Goal: Information Seeking & Learning: Learn about a topic

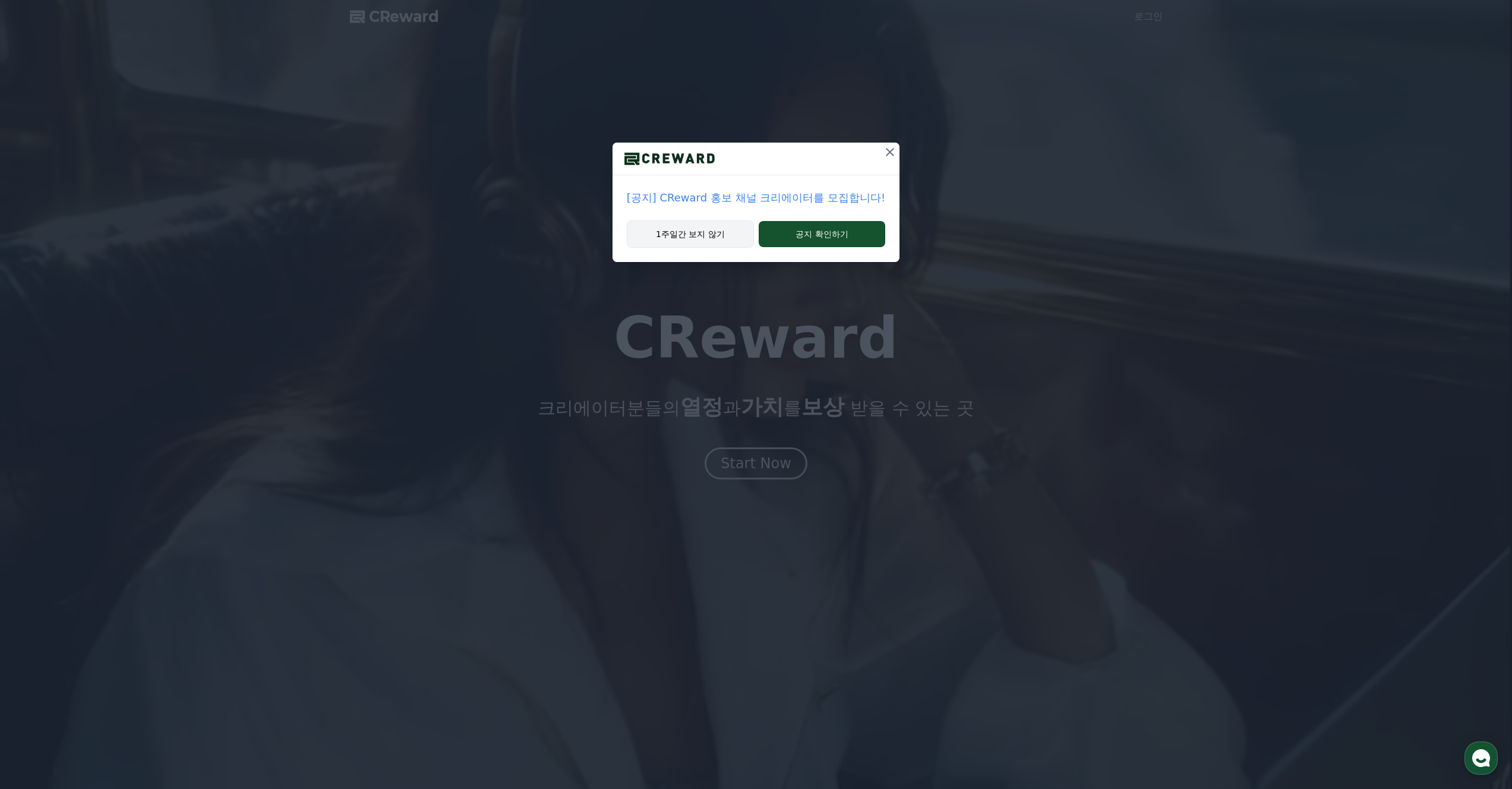
click at [725, 236] on button "1주일간 보지 않기" at bounding box center [691, 234] width 128 height 28
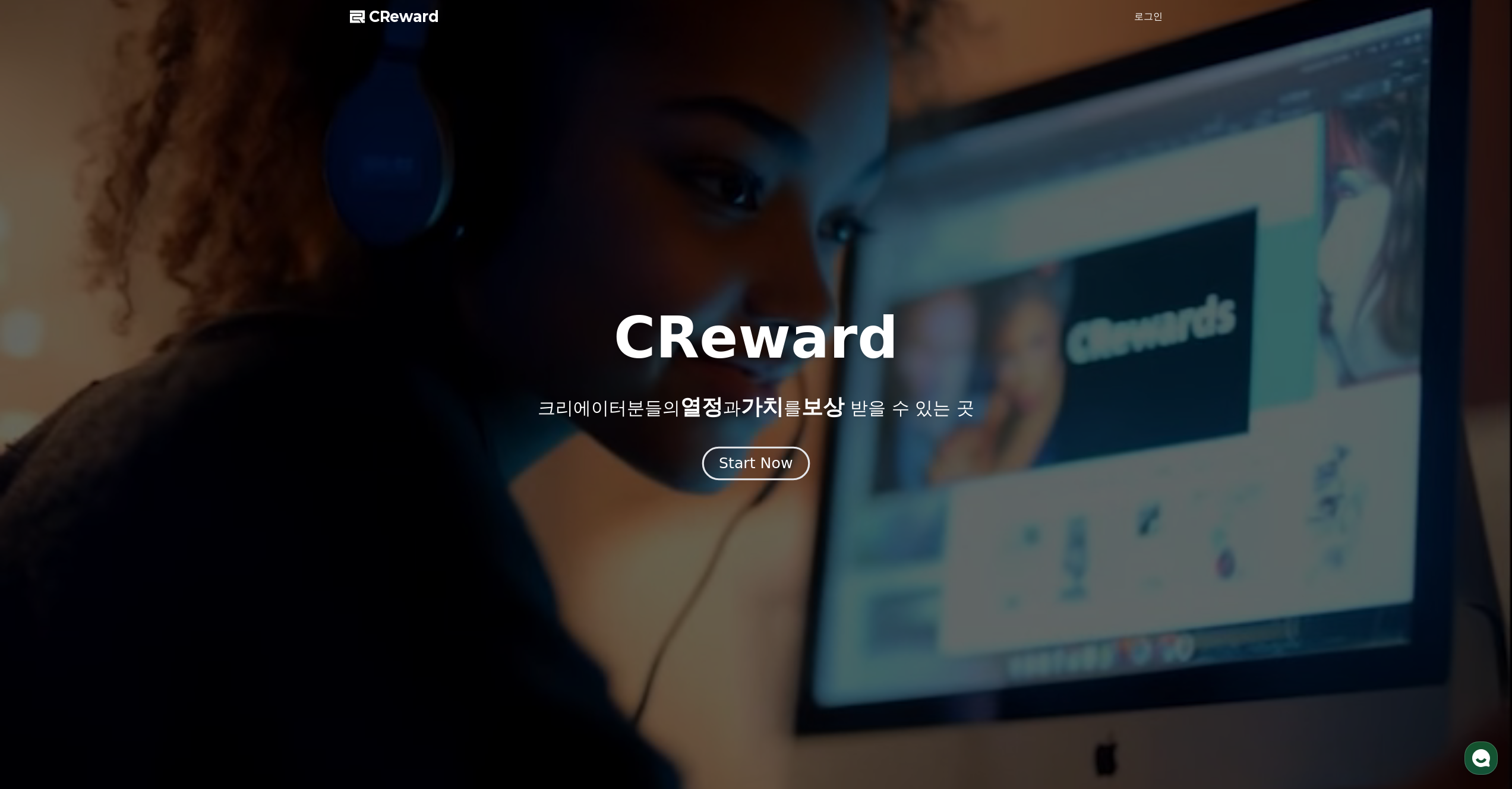
click at [764, 466] on div "Start Now" at bounding box center [756, 463] width 74 height 20
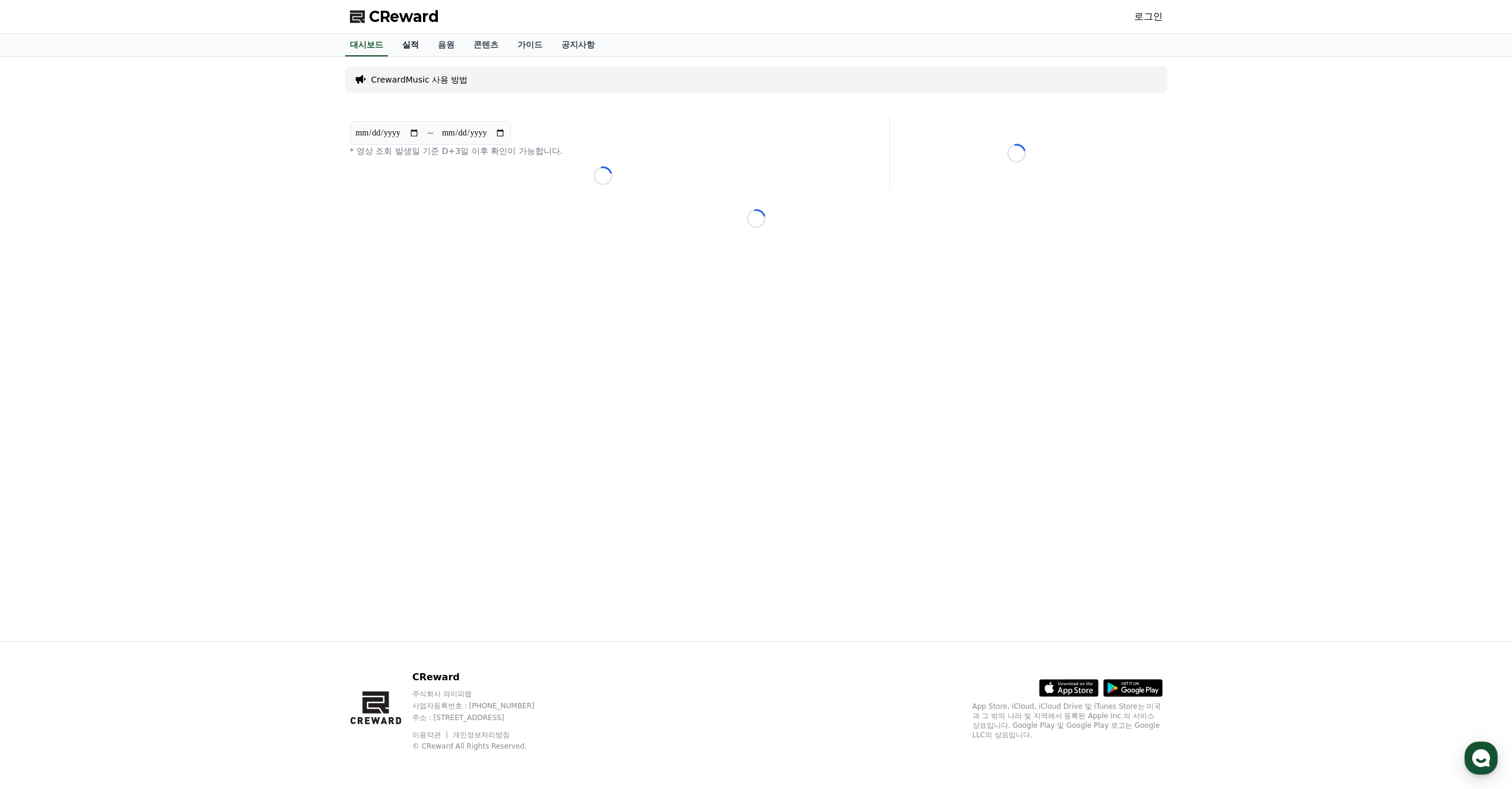
click at [404, 42] on link "실적" at bounding box center [410, 45] width 36 height 23
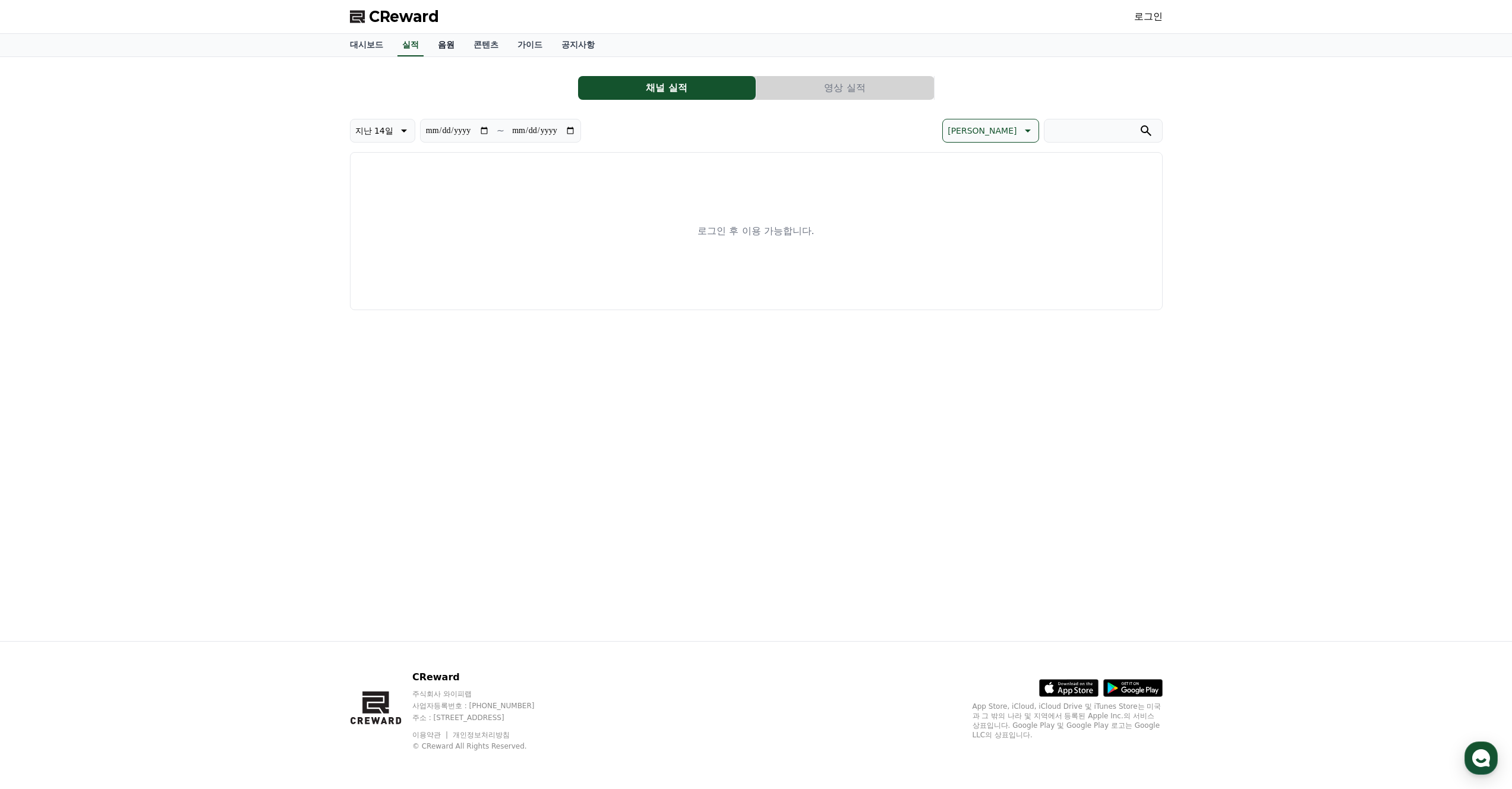
click at [439, 46] on link "음원" at bounding box center [446, 45] width 36 height 23
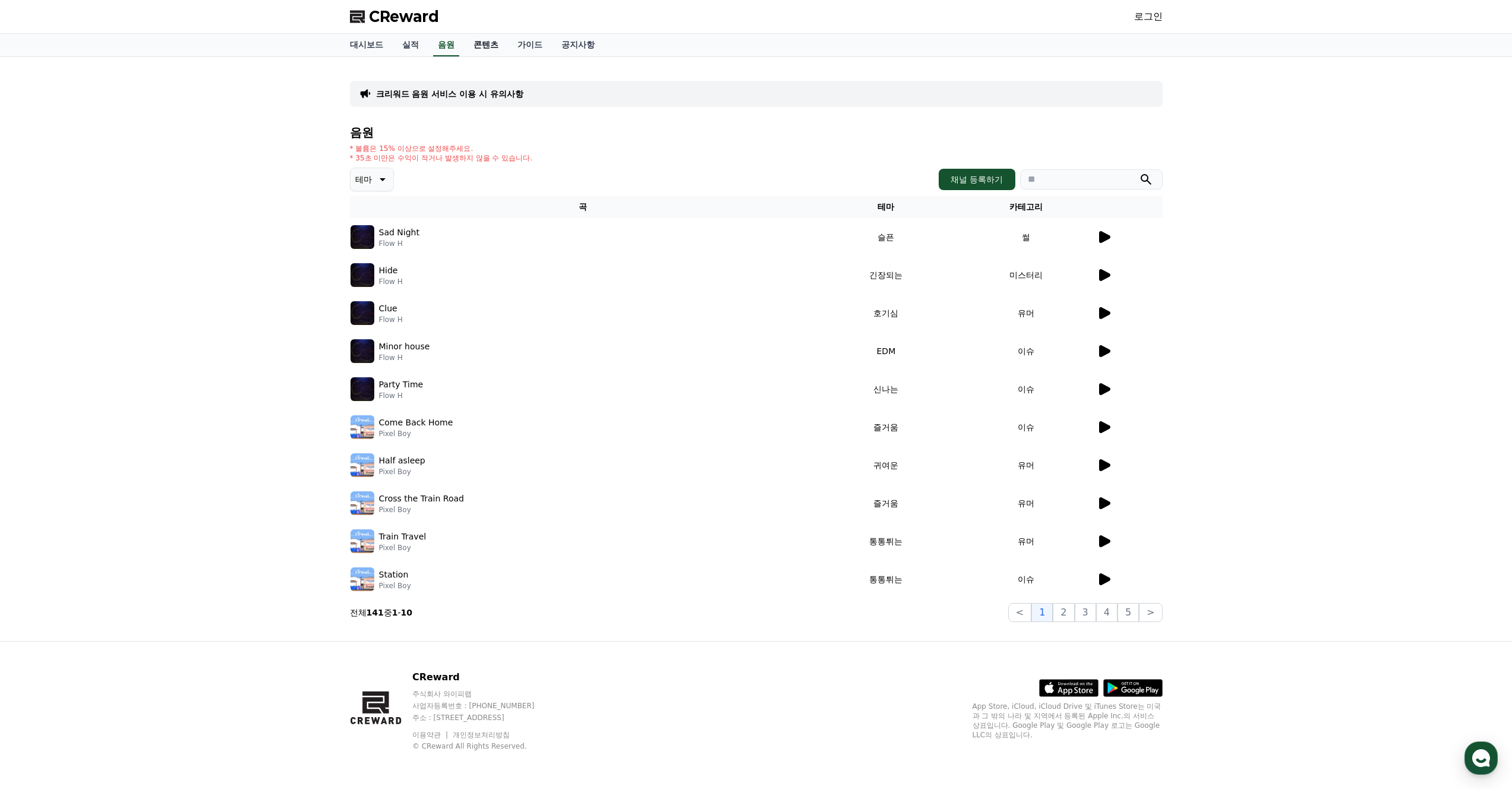
click at [477, 42] on link "콘텐츠" at bounding box center [486, 45] width 44 height 23
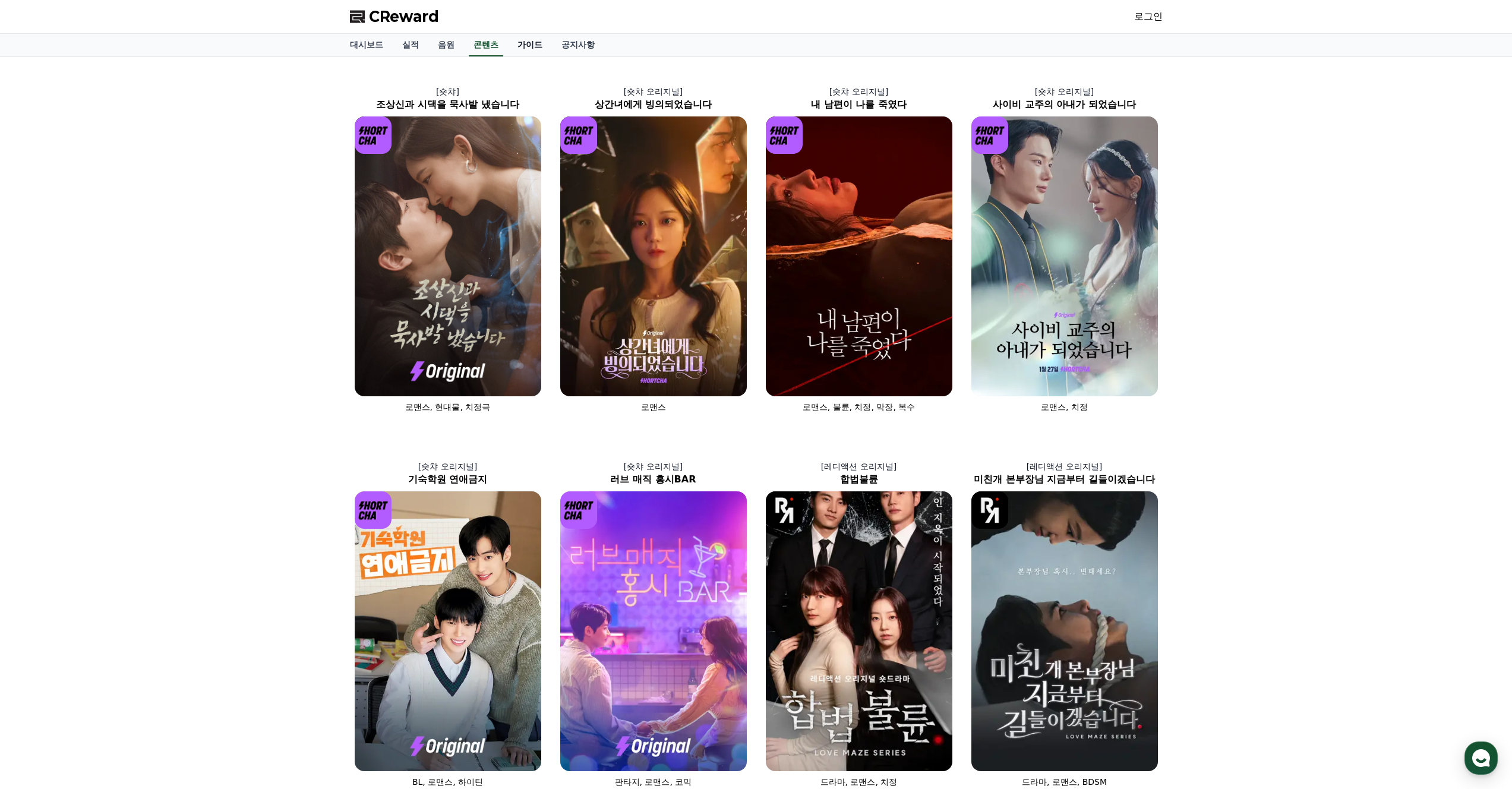
click at [508, 42] on link "가이드" at bounding box center [530, 45] width 44 height 23
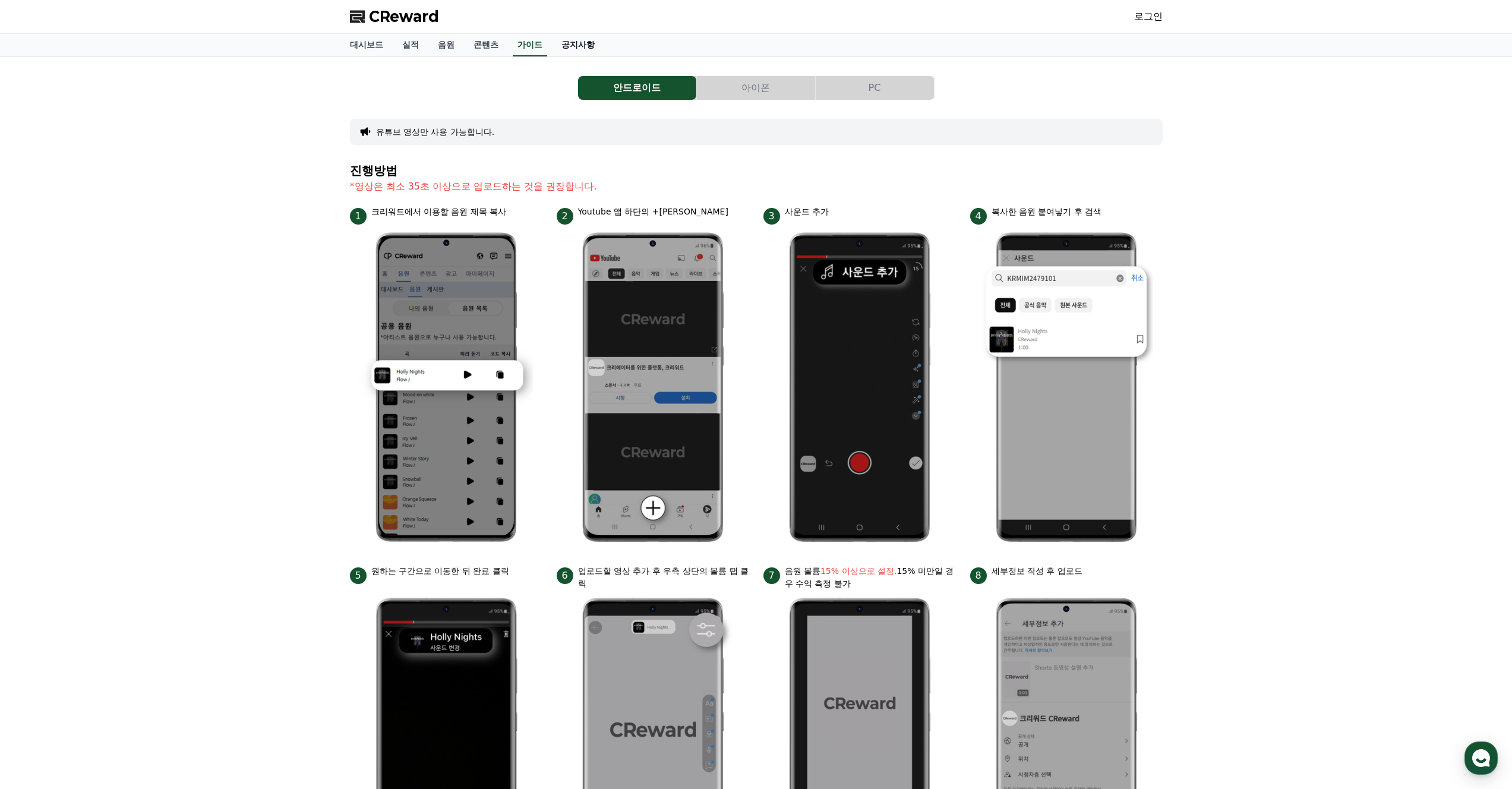
click at [565, 47] on link "공지사항" at bounding box center [578, 45] width 52 height 23
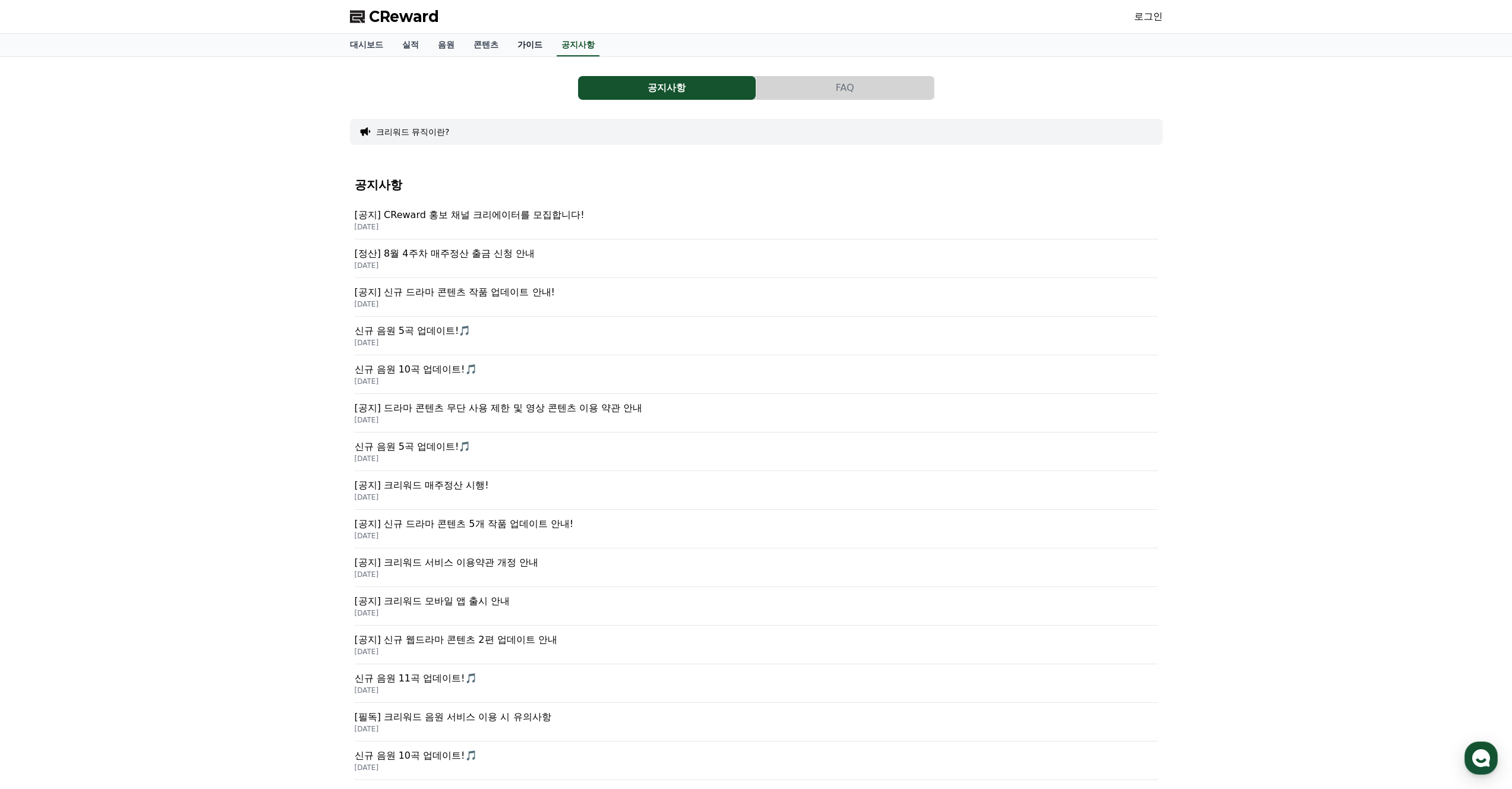
click at [512, 45] on link "가이드" at bounding box center [530, 45] width 44 height 23
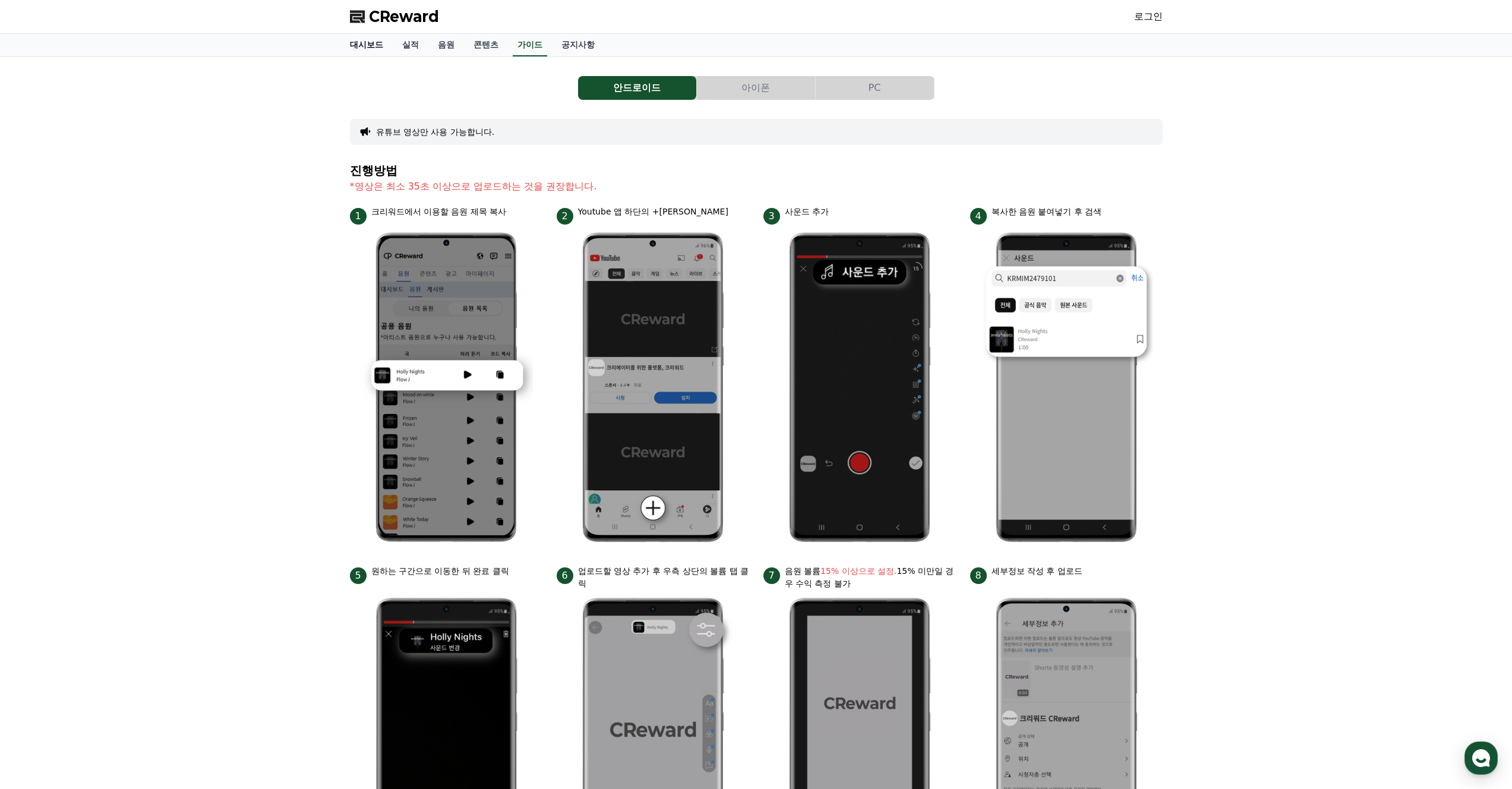
click at [360, 43] on link "대시보드" at bounding box center [366, 45] width 52 height 23
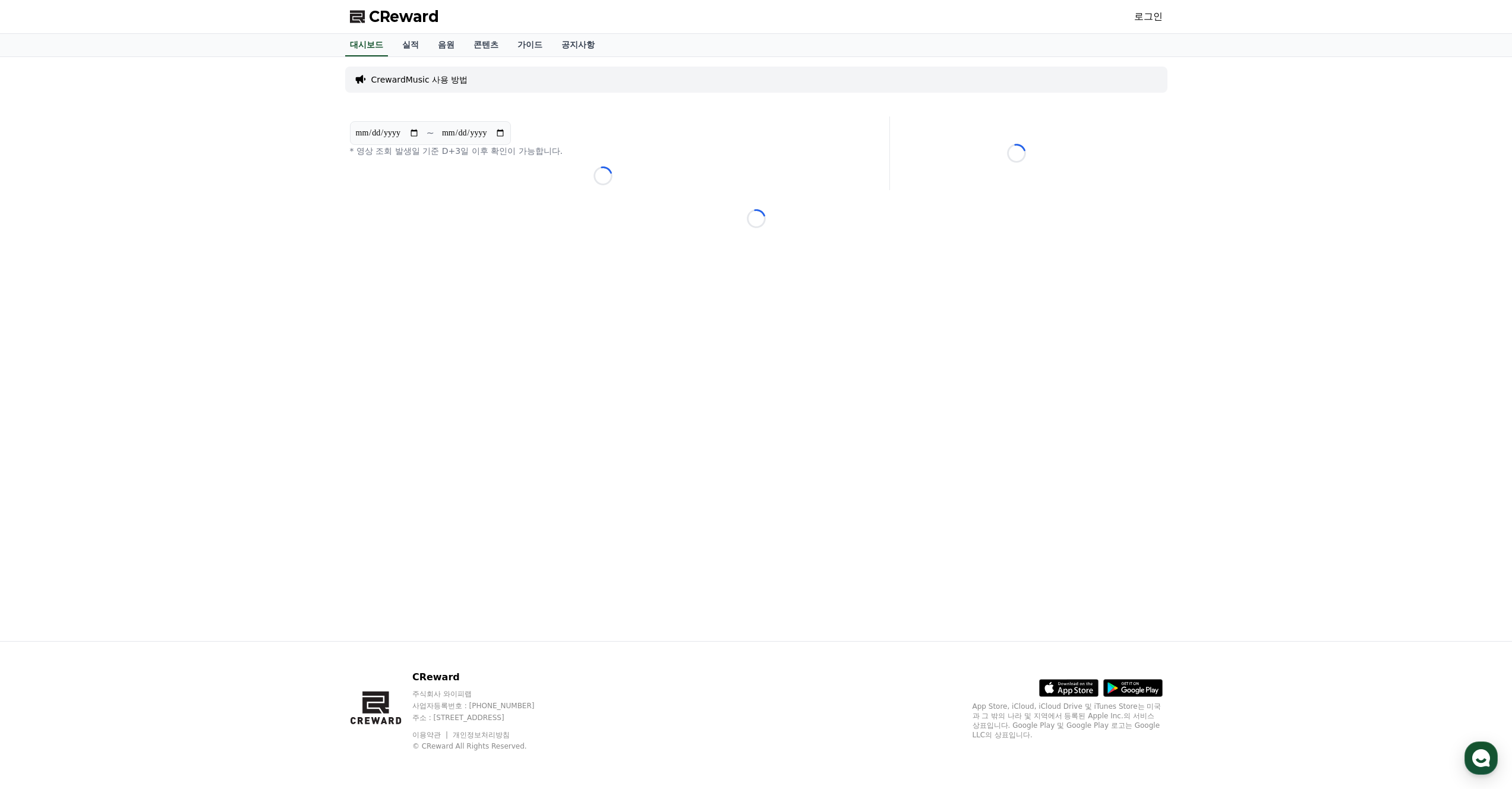
click at [1291, 198] on div "**********" at bounding box center [756, 349] width 1512 height 584
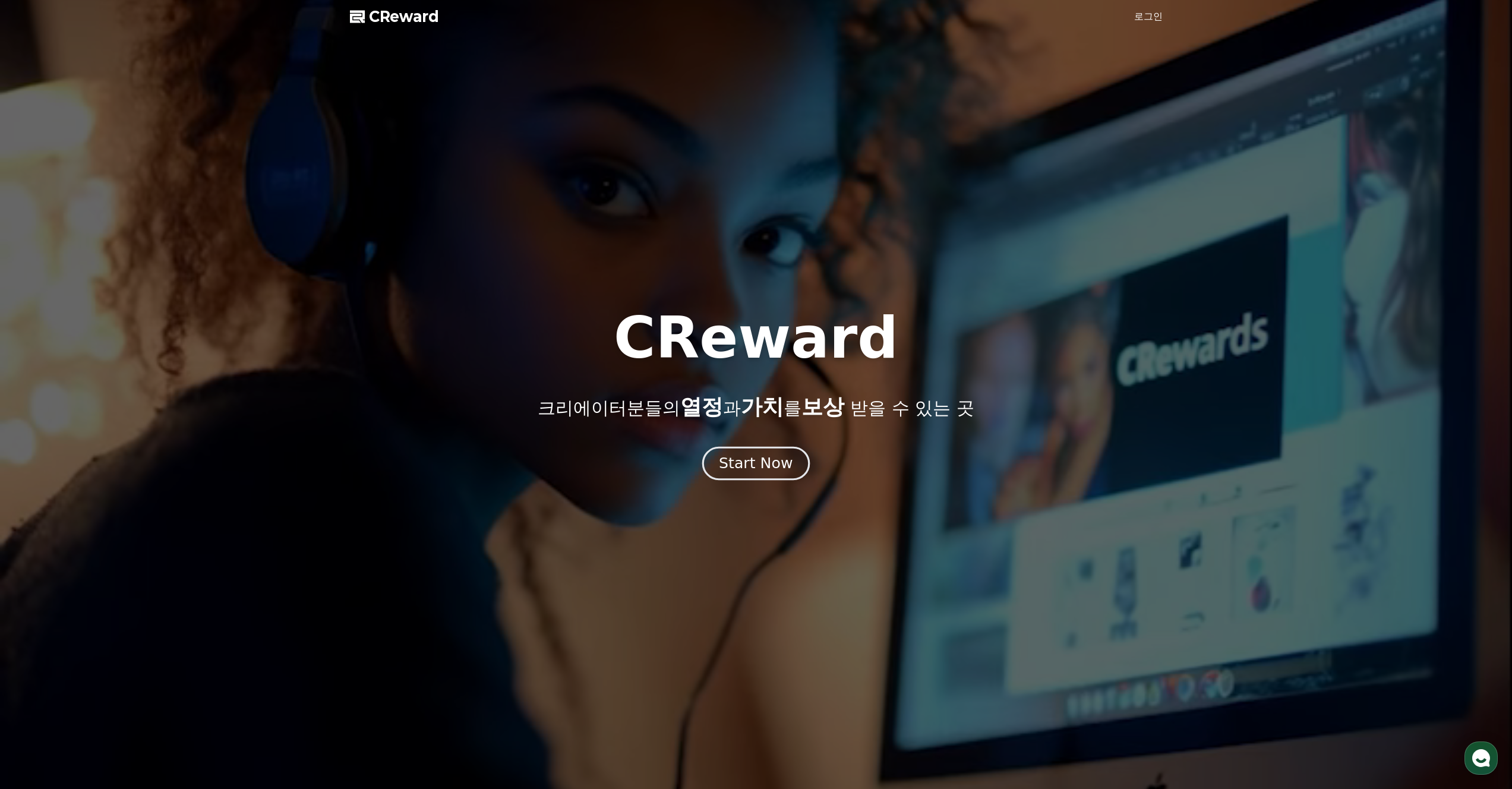
click at [757, 466] on div "Start Now" at bounding box center [756, 463] width 74 height 20
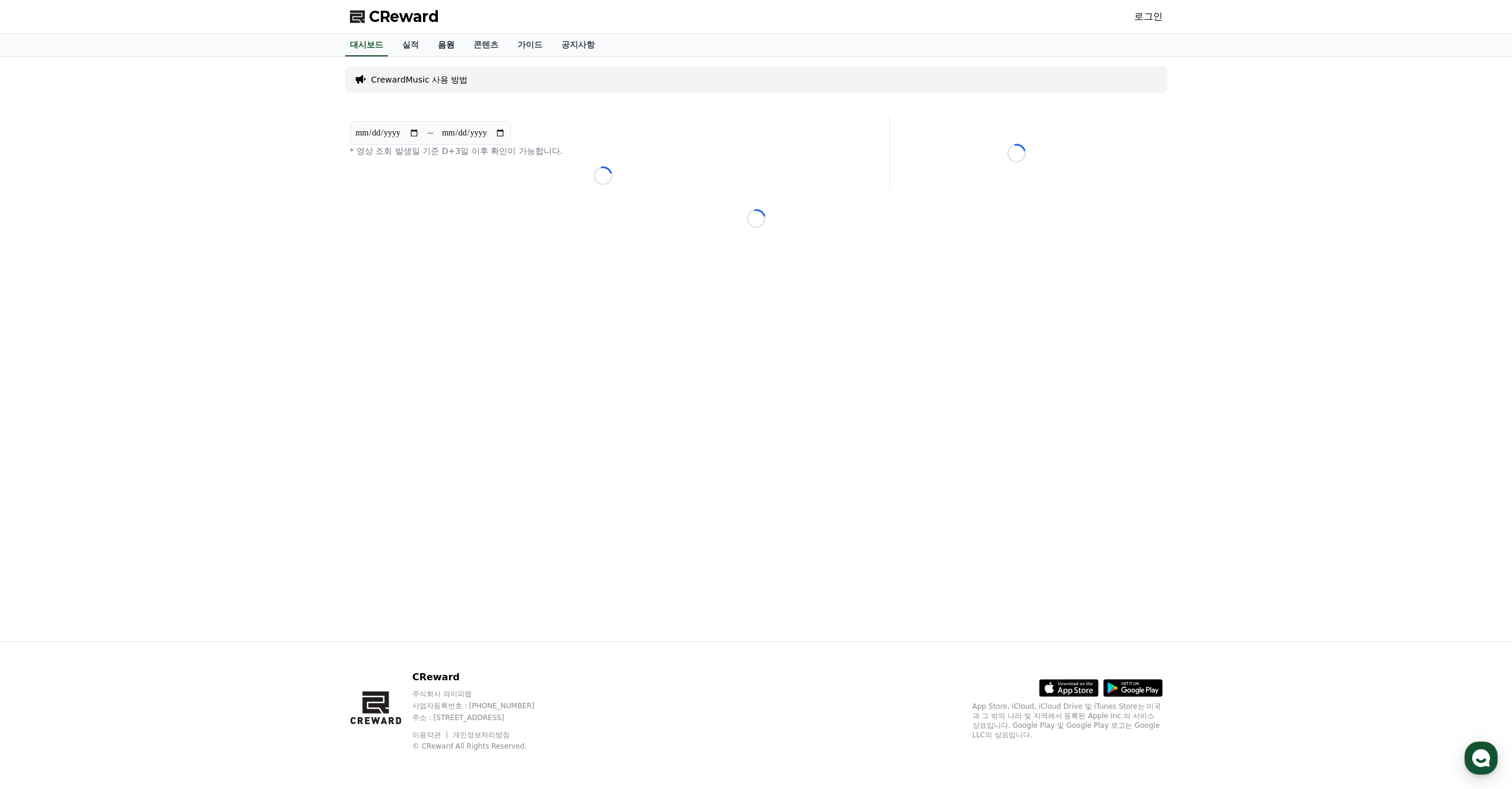
click at [436, 48] on link "음원" at bounding box center [446, 45] width 36 height 23
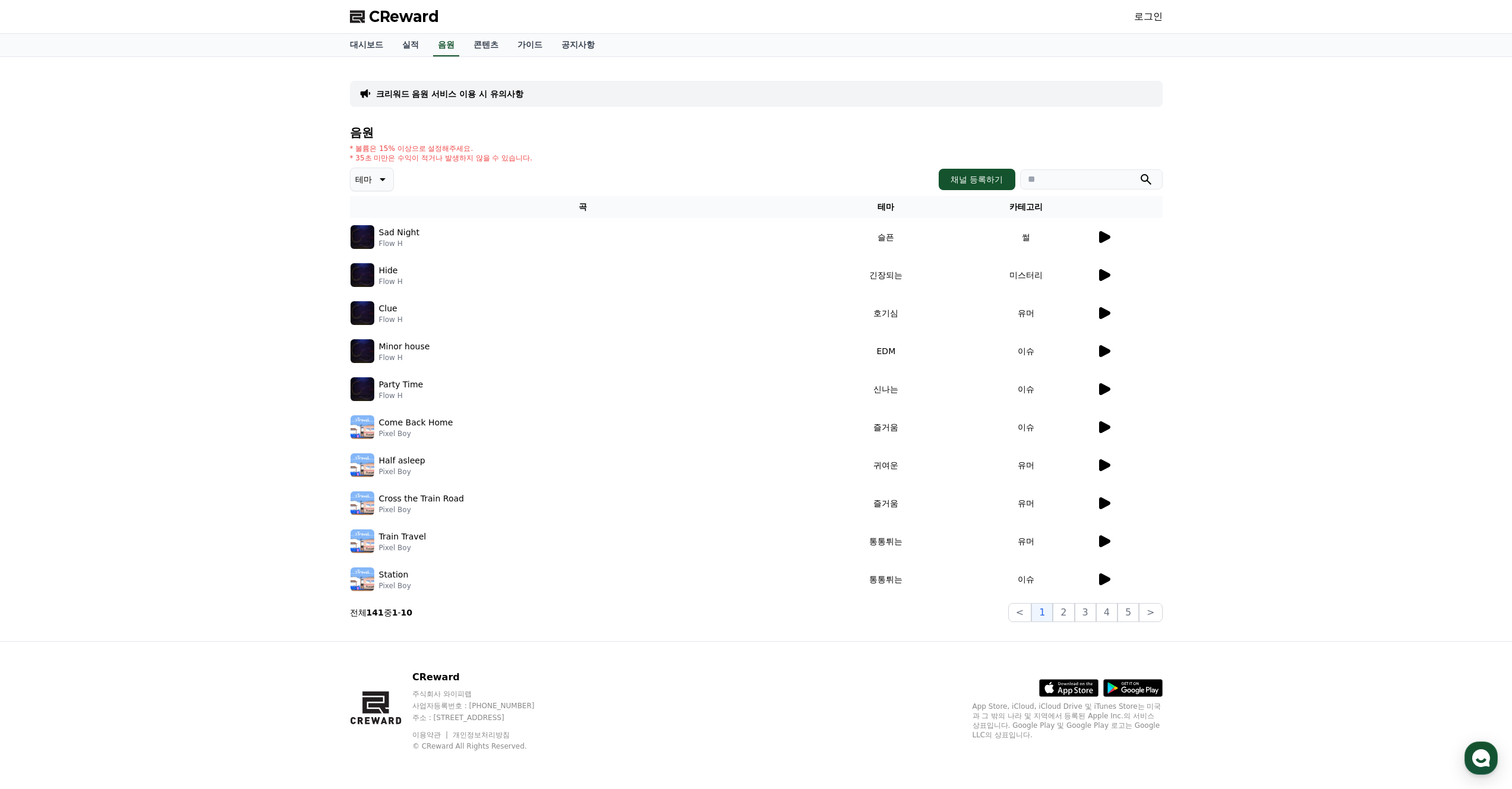
click at [458, 95] on p "크리워드 음원 서비스 이용 시 유의사항" at bounding box center [450, 94] width 147 height 12
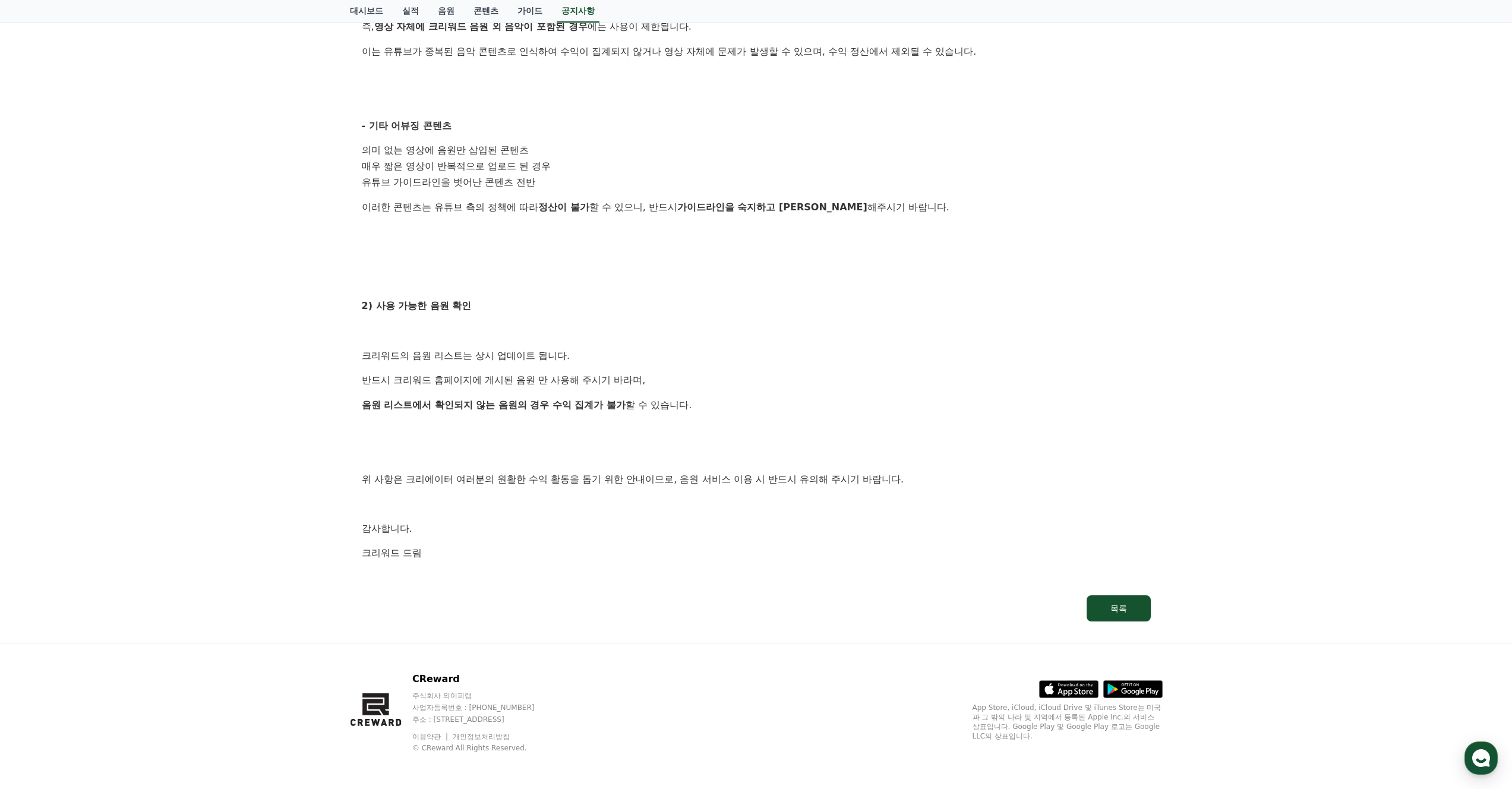
scroll to position [388, 0]
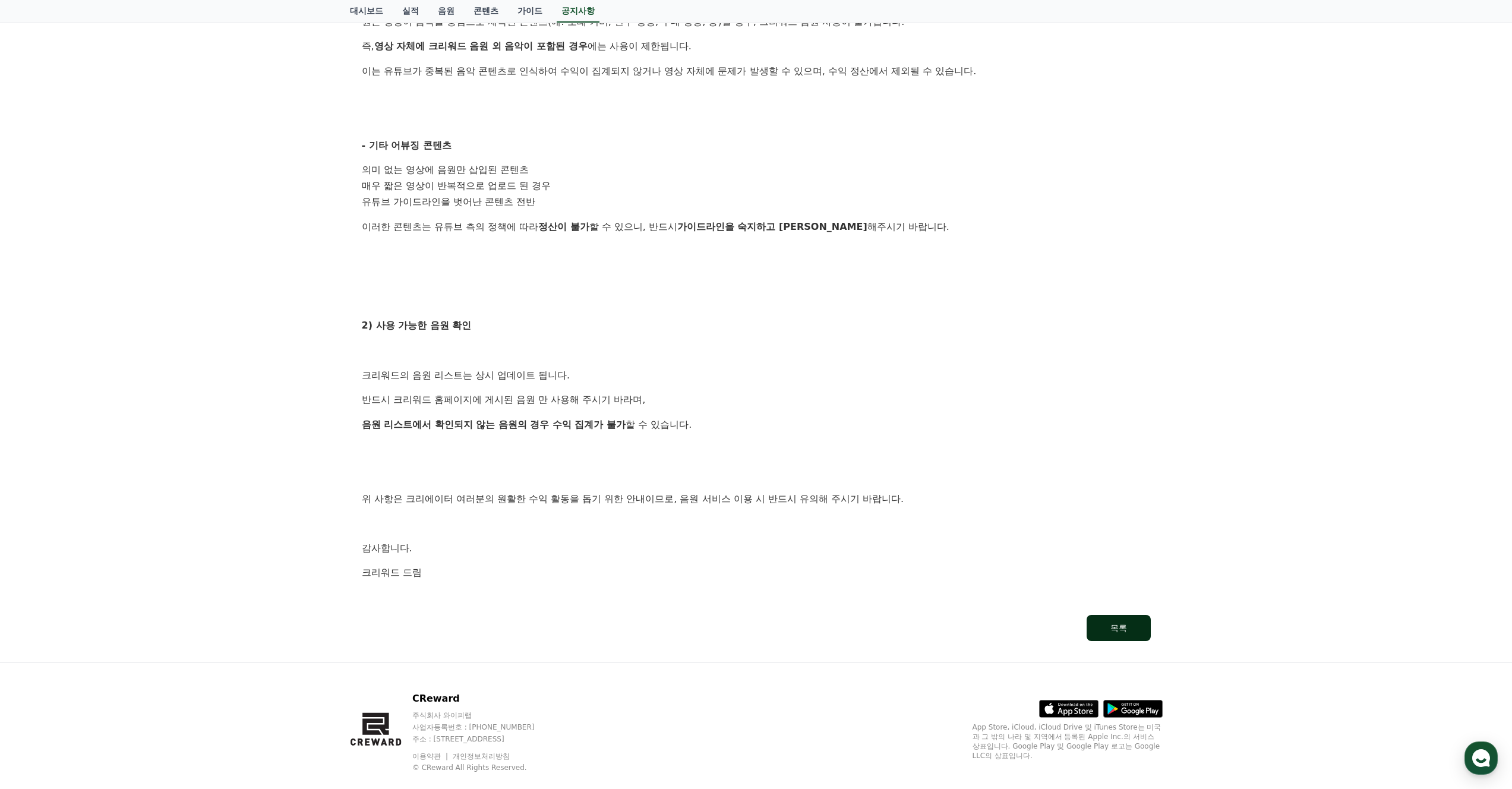
click at [1123, 623] on div "목록" at bounding box center [1118, 628] width 16 height 12
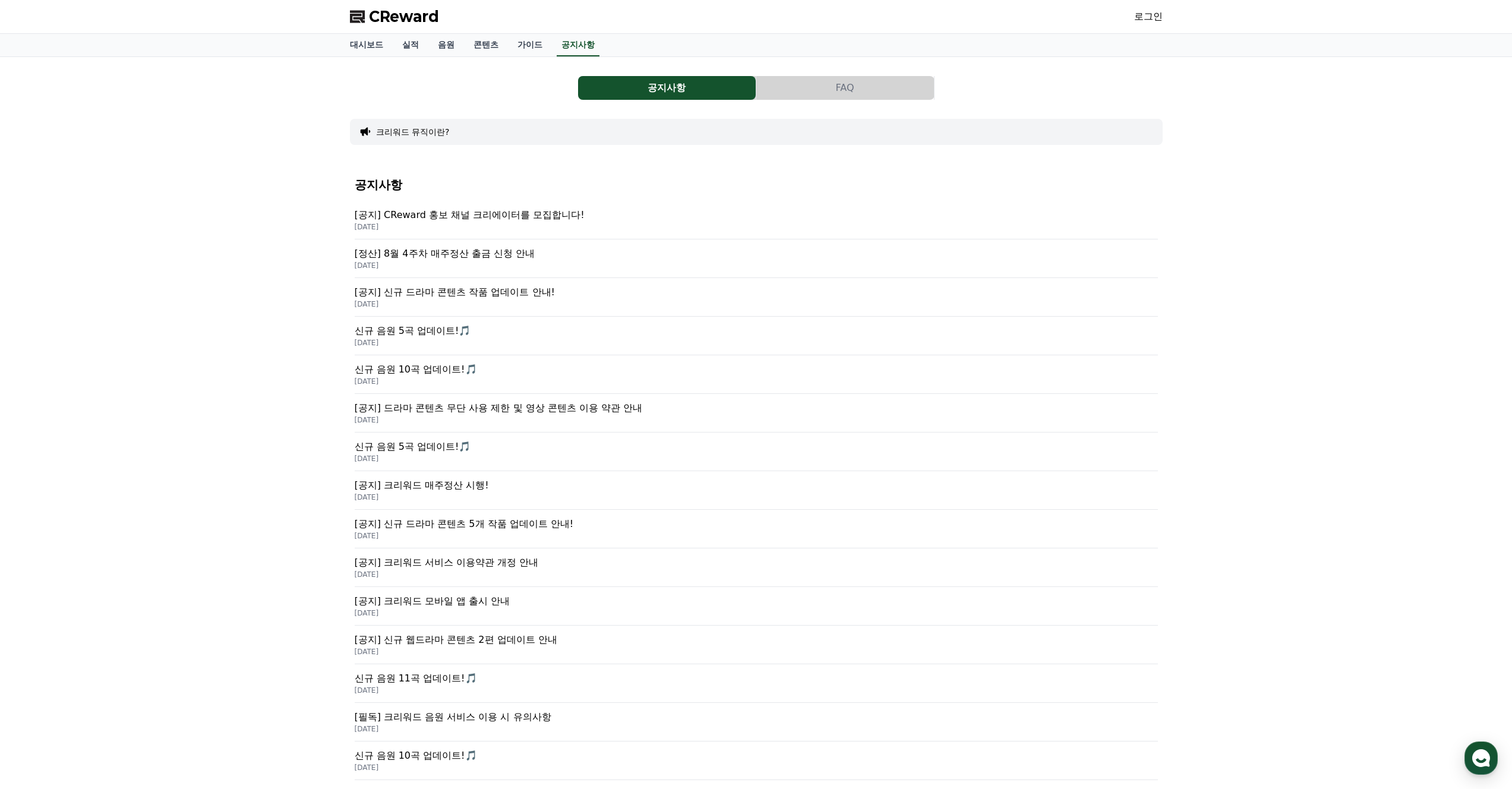
click at [841, 87] on button "FAQ" at bounding box center [845, 88] width 178 height 23
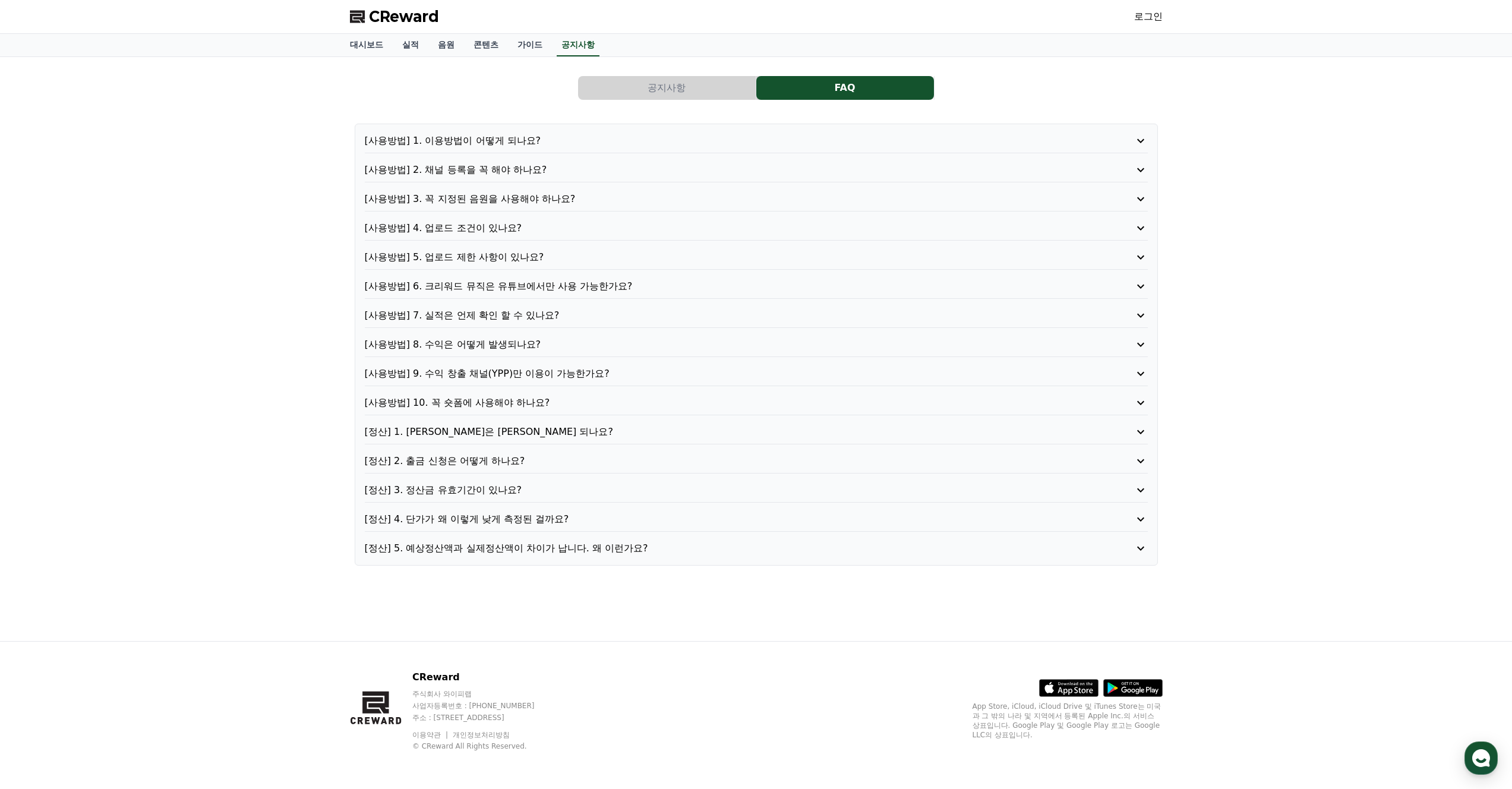
click at [491, 200] on p "[사용방법] 3. 꼭 지정된 음원을 사용해야 하나요?" at bounding box center [725, 199] width 721 height 14
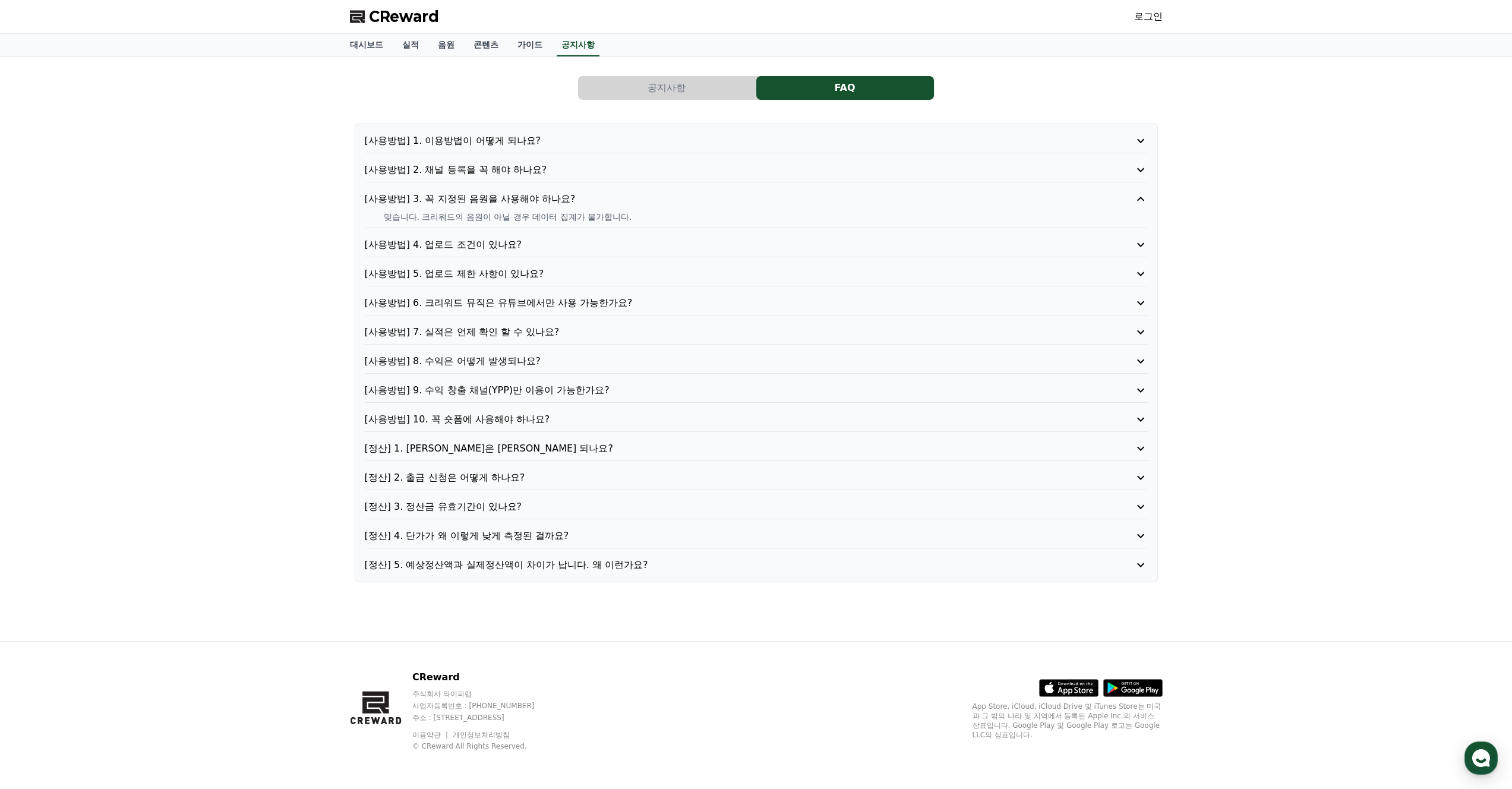
click at [492, 301] on p "[사용방법] 6. 크리워드 뮤직은 유튜브에서만 사용 가능한가요?" at bounding box center [725, 303] width 721 height 14
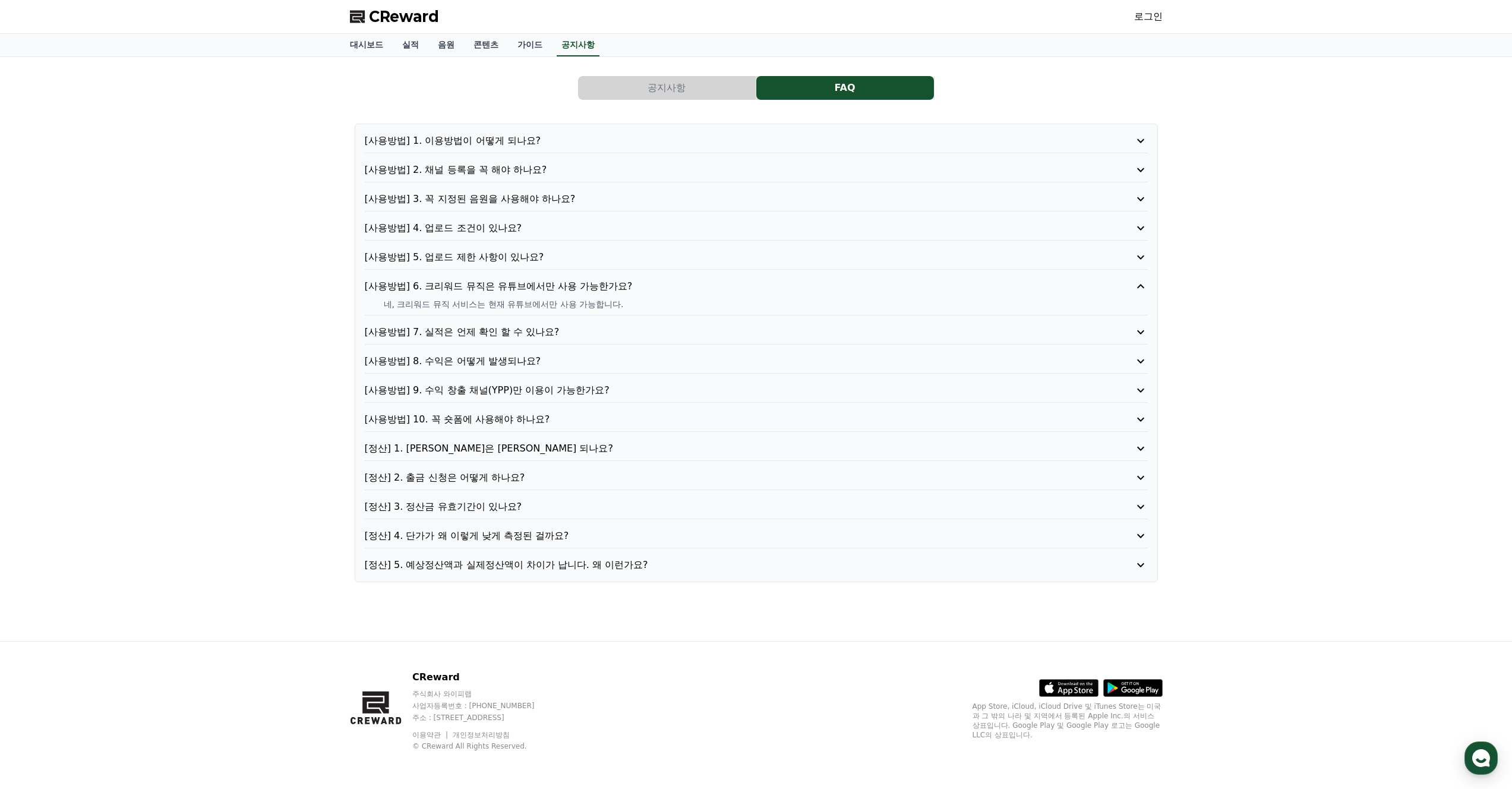
click at [461, 227] on p "[사용방법] 4. 업로드 조건이 있나요?" at bounding box center [725, 228] width 721 height 14
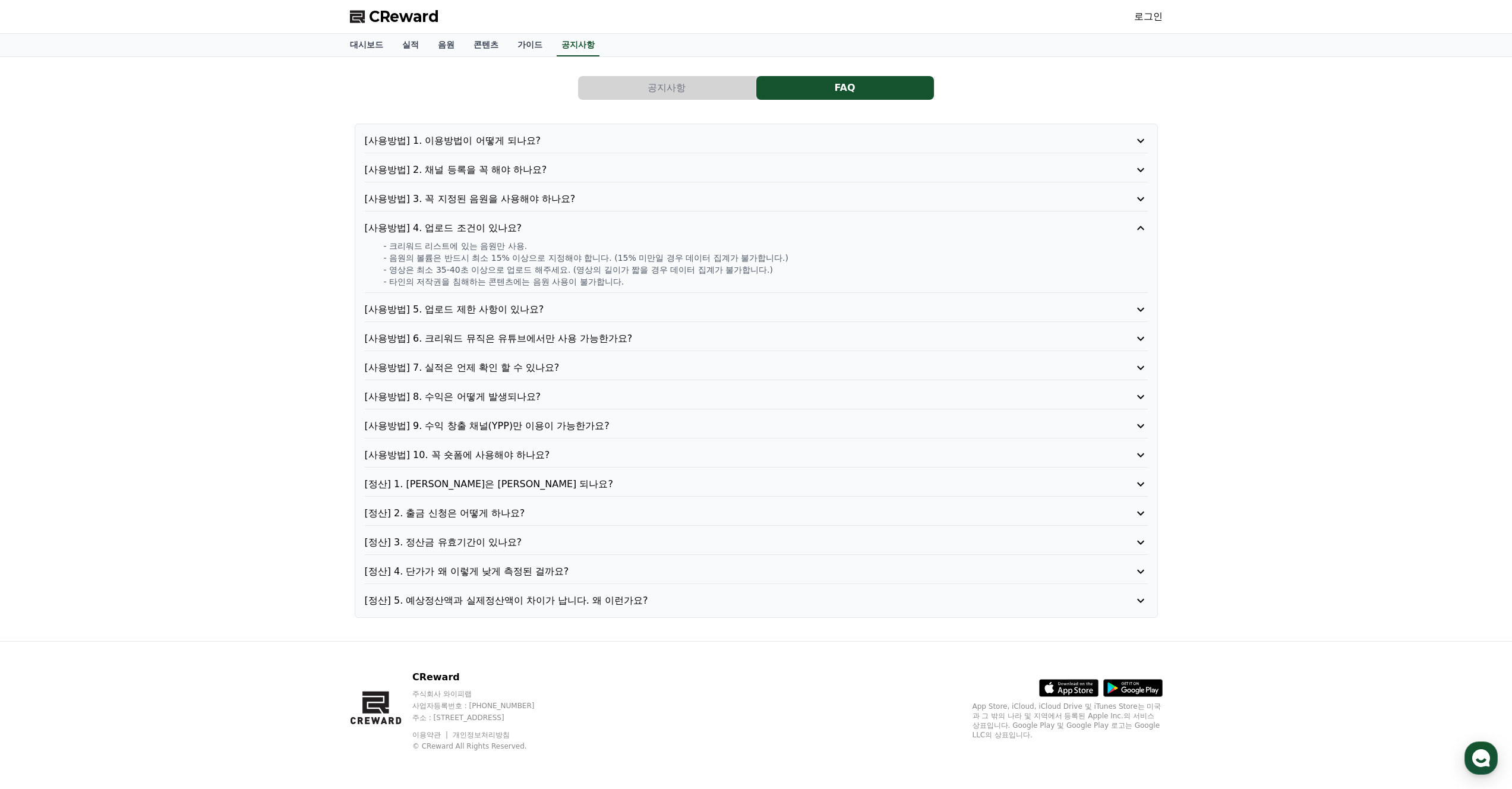
click at [443, 485] on p "[정산] 1. [PERSON_NAME]은 [PERSON_NAME] 되나요?" at bounding box center [725, 484] width 721 height 14
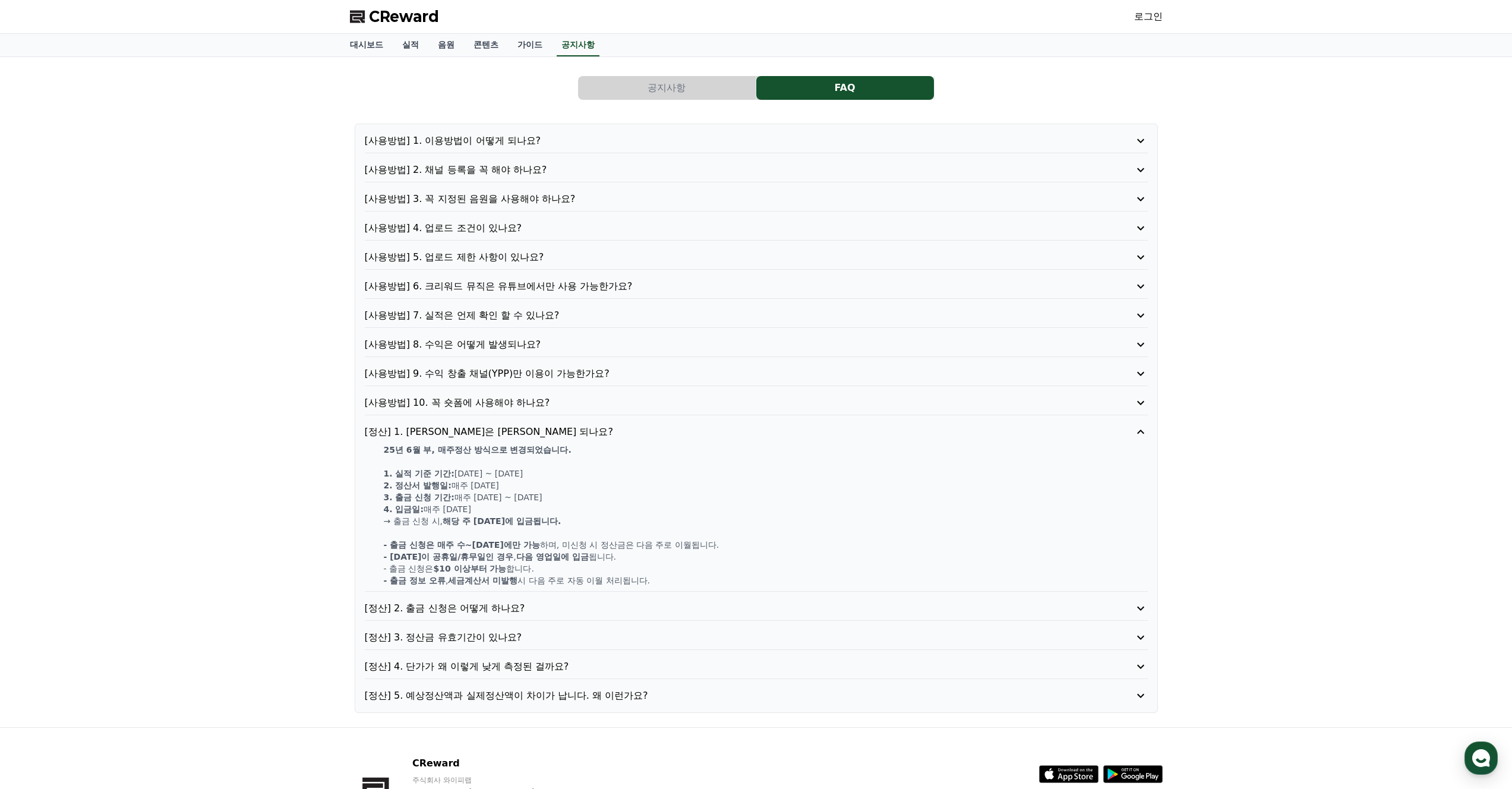
click at [514, 315] on p "[사용방법] 7. 실적은 언제 확인 할 수 있나요?" at bounding box center [725, 315] width 721 height 14
